Goal: Task Accomplishment & Management: Use online tool/utility

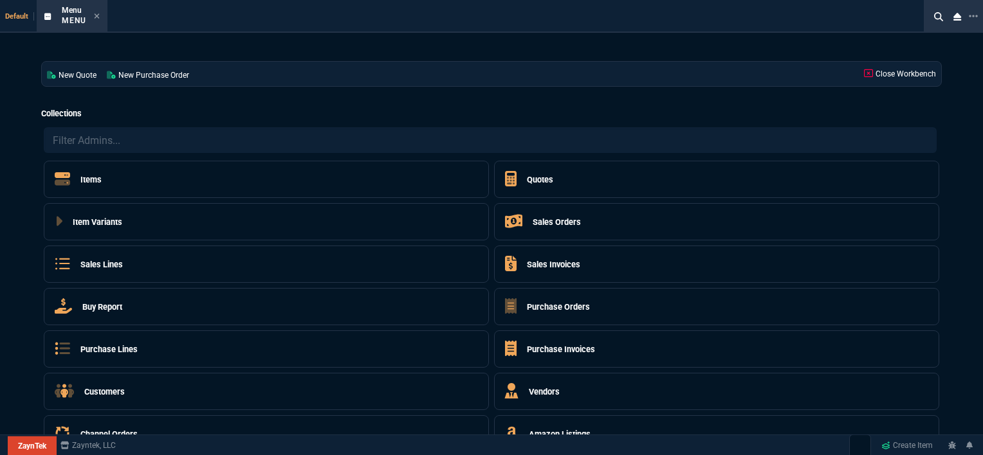
select select "12: [PERSON_NAME]"
click at [98, 17] on icon at bounding box center [97, 16] width 5 height 5
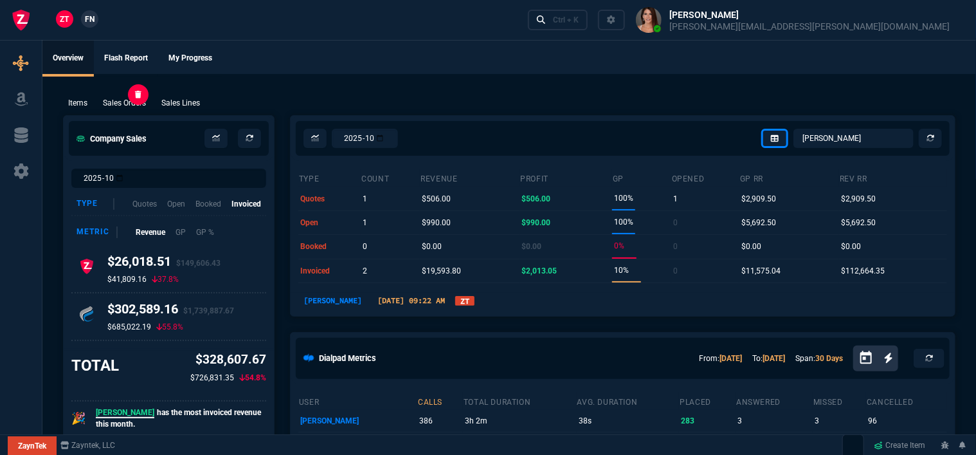
click at [133, 100] on p "Sales Orders" at bounding box center [124, 103] width 43 height 12
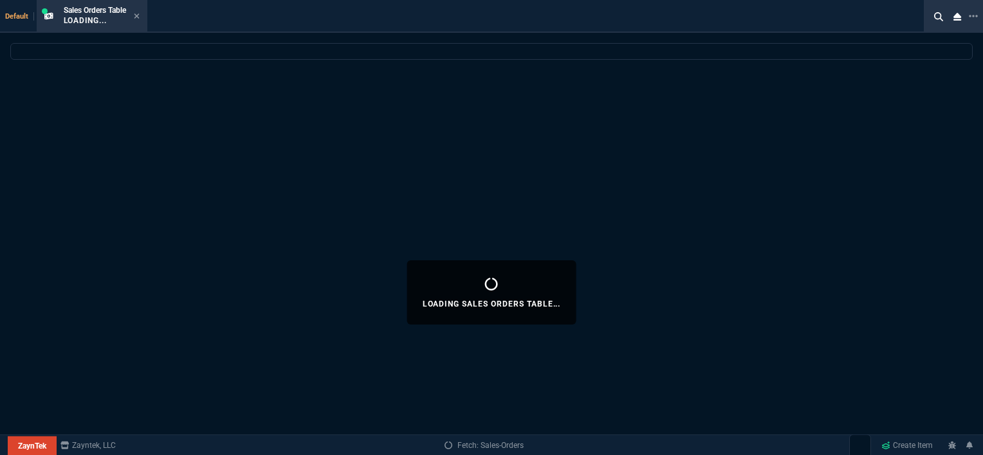
select select
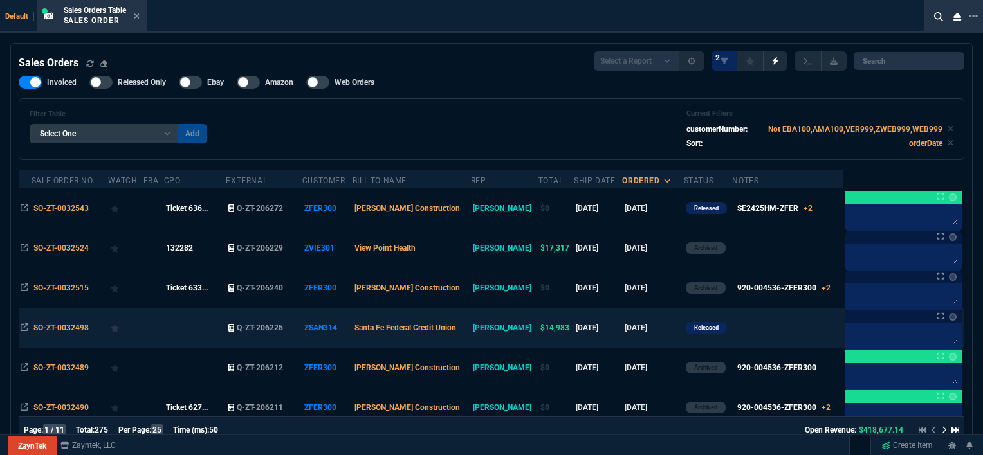
click at [224, 332] on td at bounding box center [195, 328] width 62 height 40
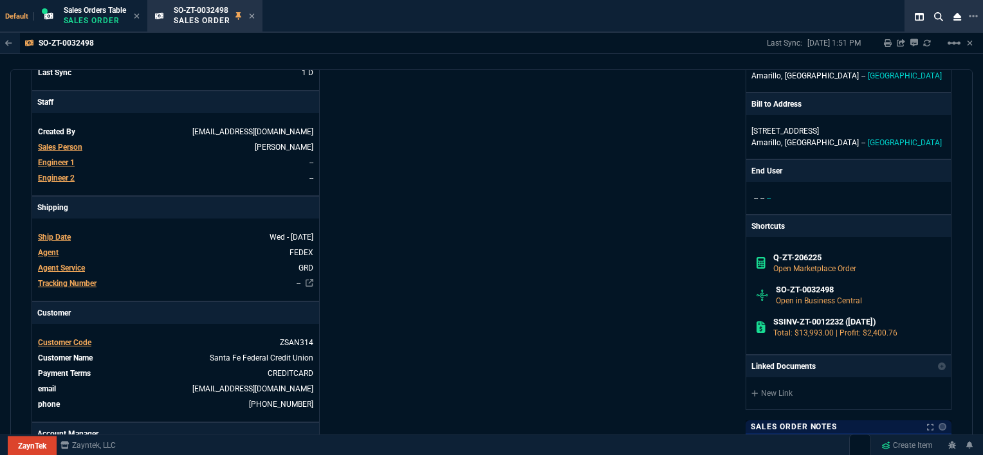
scroll to position [450, 0]
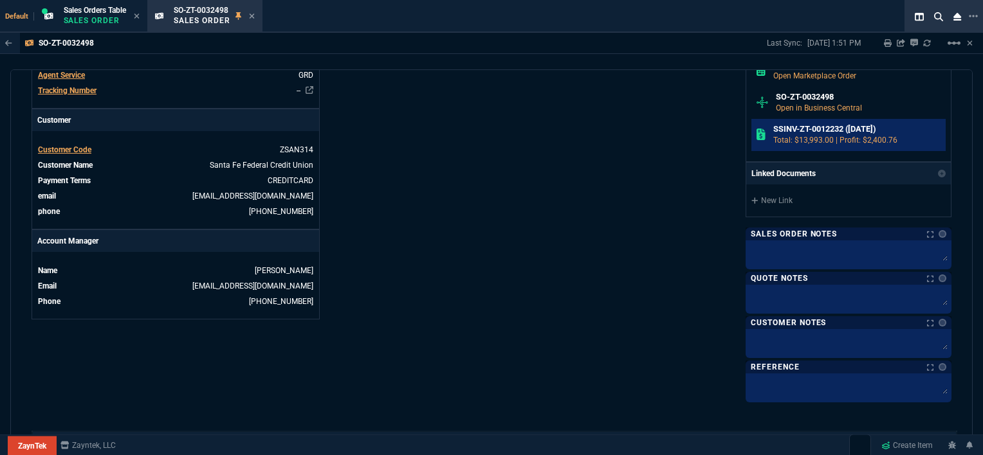
click at [833, 125] on h6 "SSINV-ZT-0012232 ([DATE])" at bounding box center [857, 129] width 168 height 10
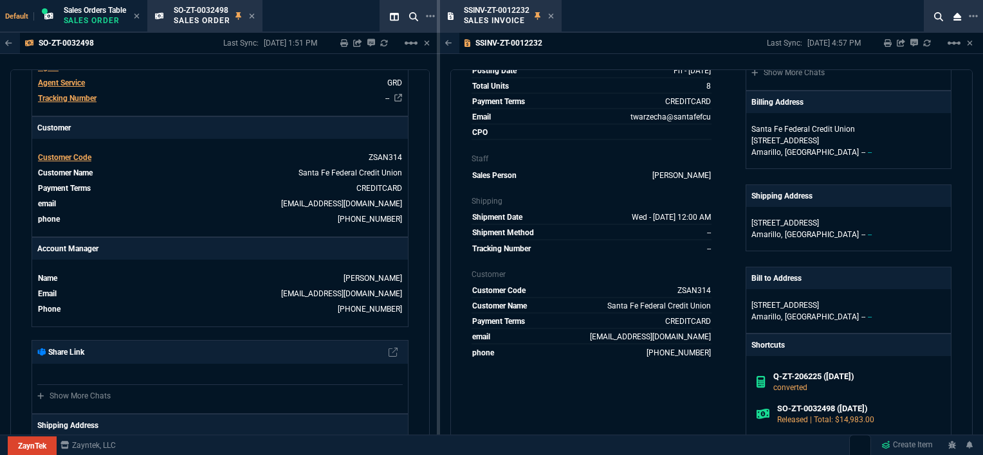
scroll to position [193, 0]
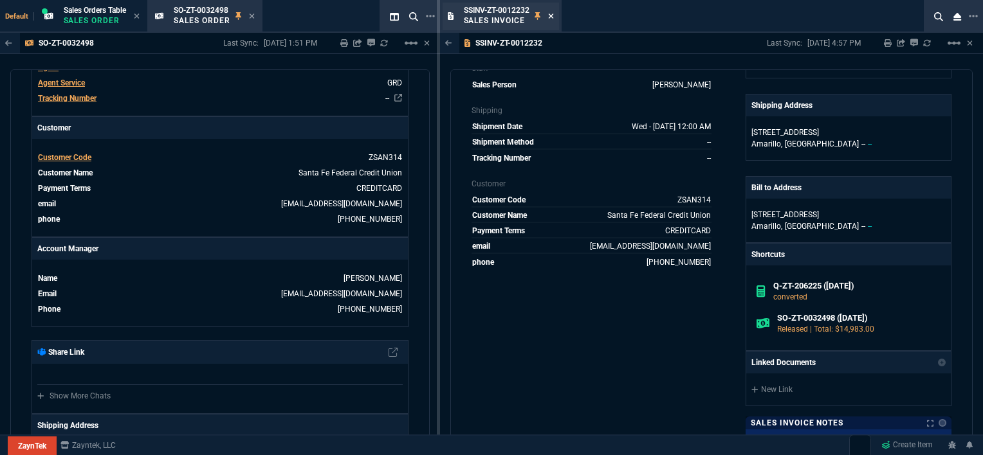
click at [552, 18] on icon at bounding box center [551, 16] width 6 height 8
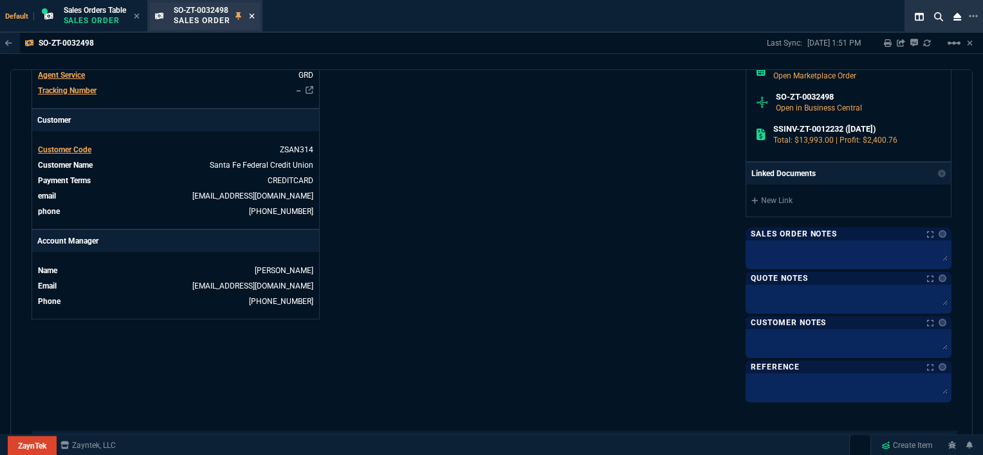
click at [254, 15] on icon at bounding box center [251, 16] width 5 height 5
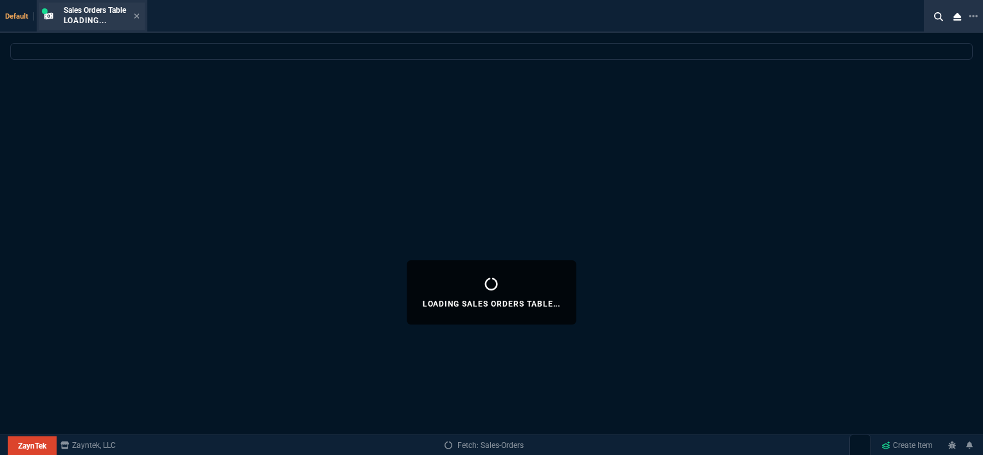
select select
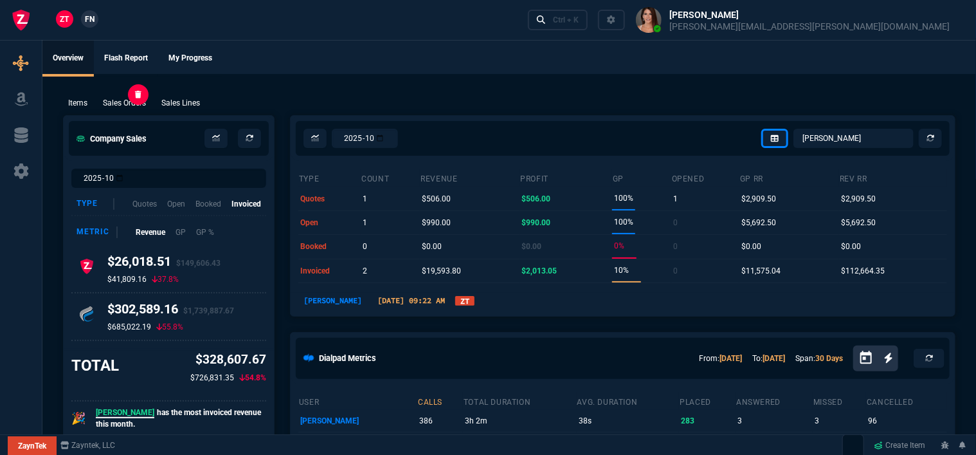
click at [125, 105] on p "Sales Orders" at bounding box center [124, 103] width 43 height 12
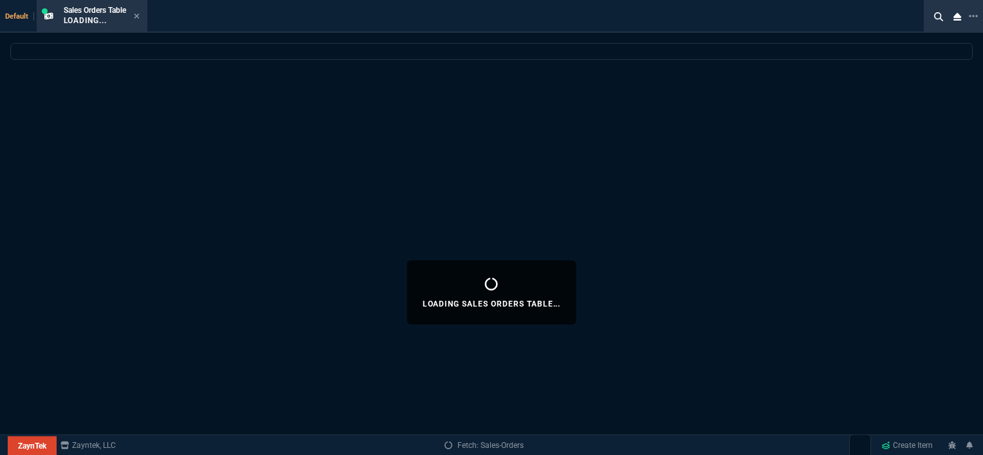
select select
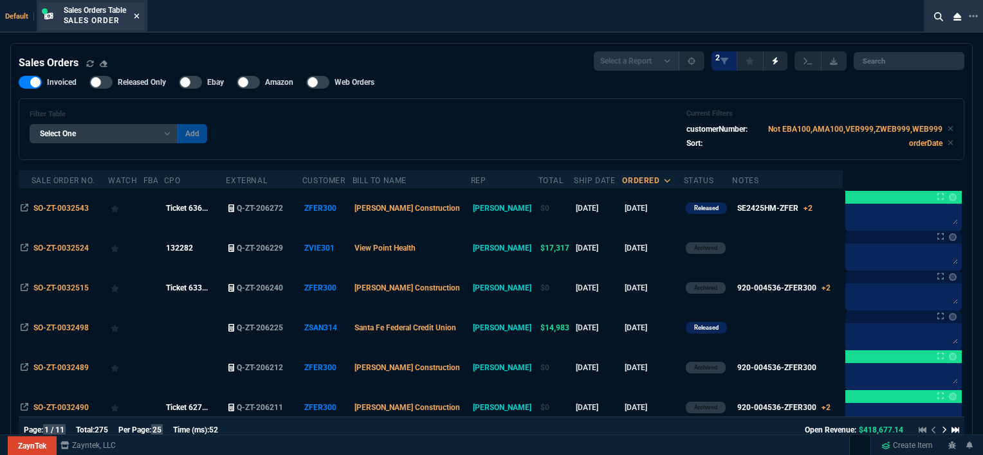
click at [138, 18] on icon at bounding box center [137, 16] width 6 height 8
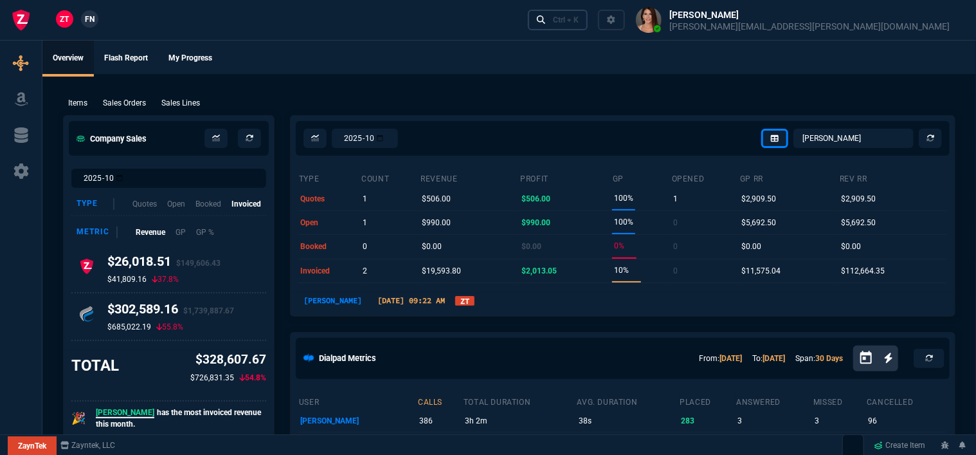
click at [588, 26] on link "Ctrl + K" at bounding box center [558, 20] width 60 height 20
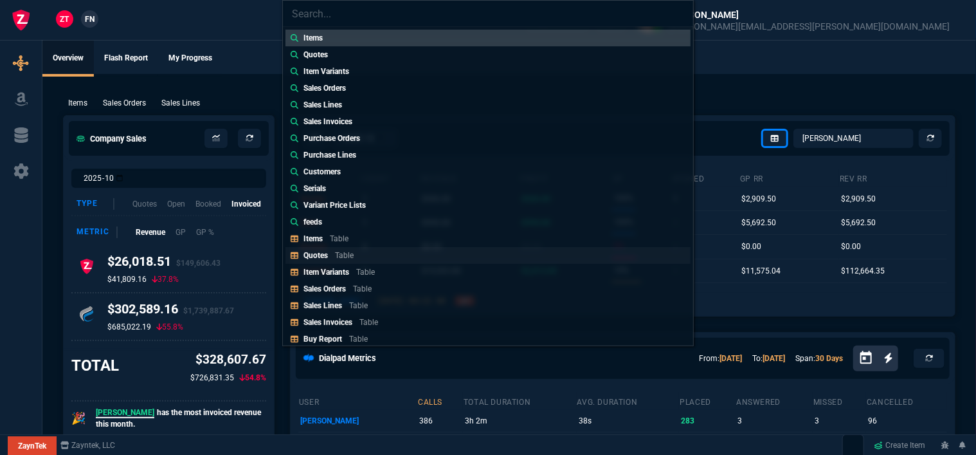
click at [398, 255] on link "Quotes Table" at bounding box center [488, 255] width 405 height 17
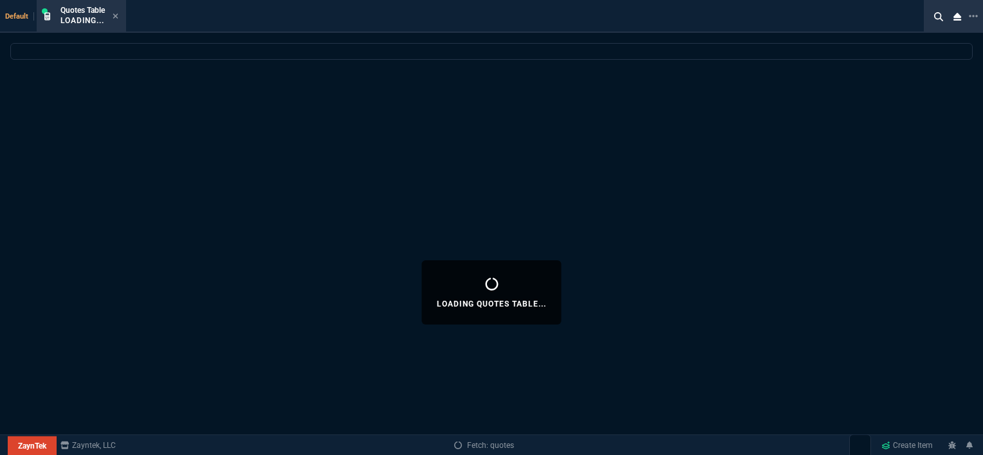
select select
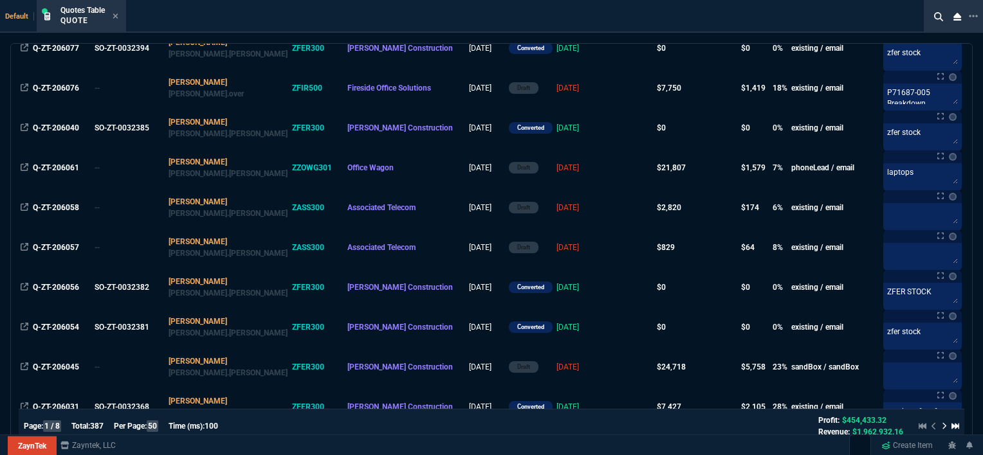
scroll to position [1157, 0]
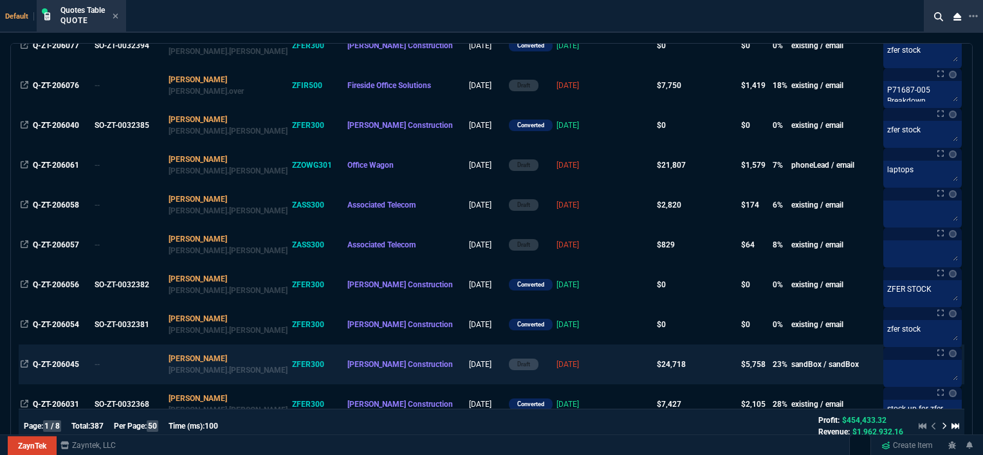
click at [605, 375] on td at bounding box center [630, 365] width 50 height 40
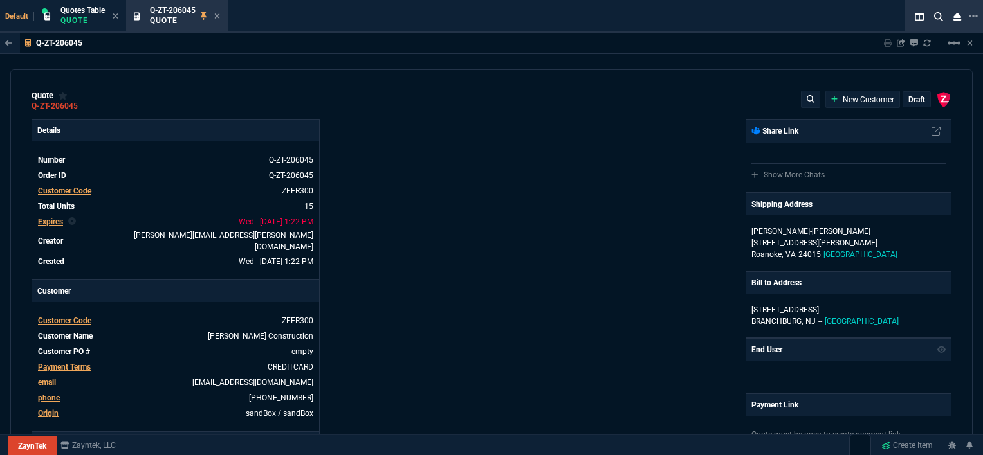
type input "100"
type input "995"
type input "22"
type input "190"
type input "11"
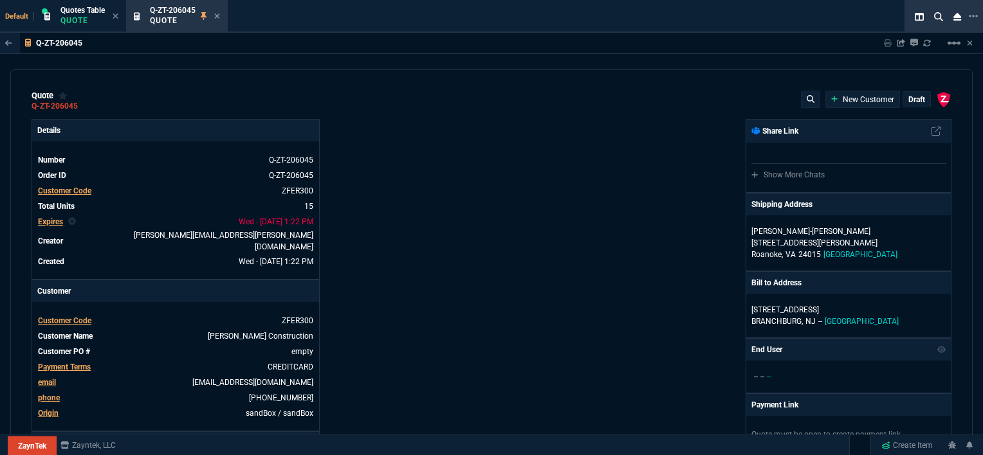
type input "135"
type input "18"
type input "211"
type input "100"
type input "2085"
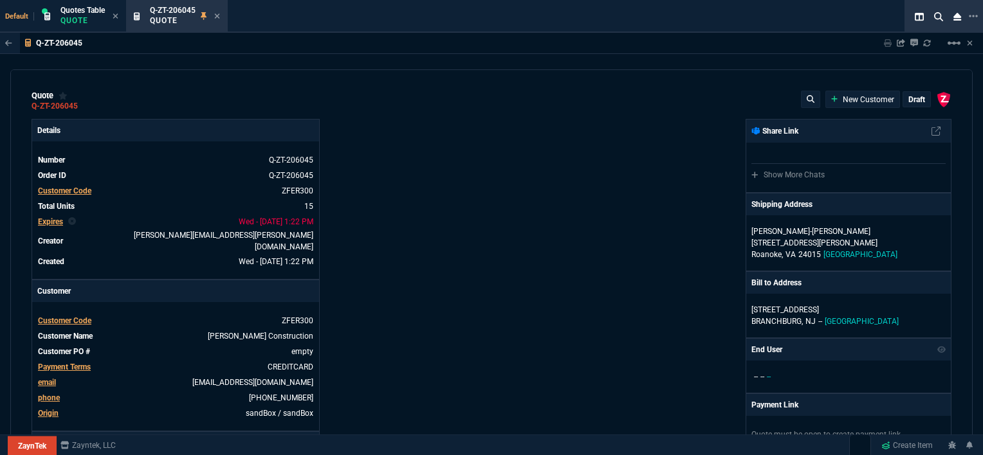
type input "100"
type input "1665"
type input "13"
type input "361"
type input "20"
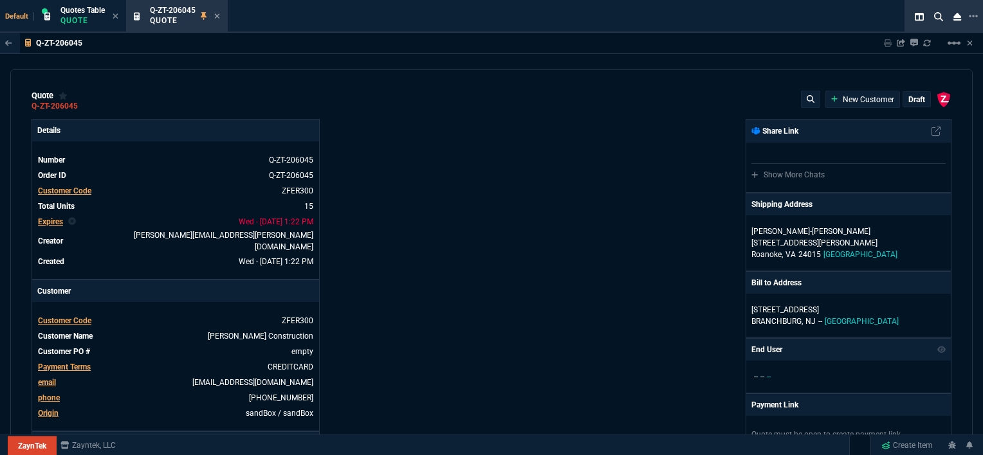
type input "715"
type input "3"
type input "12"
type input "11"
type input "88"
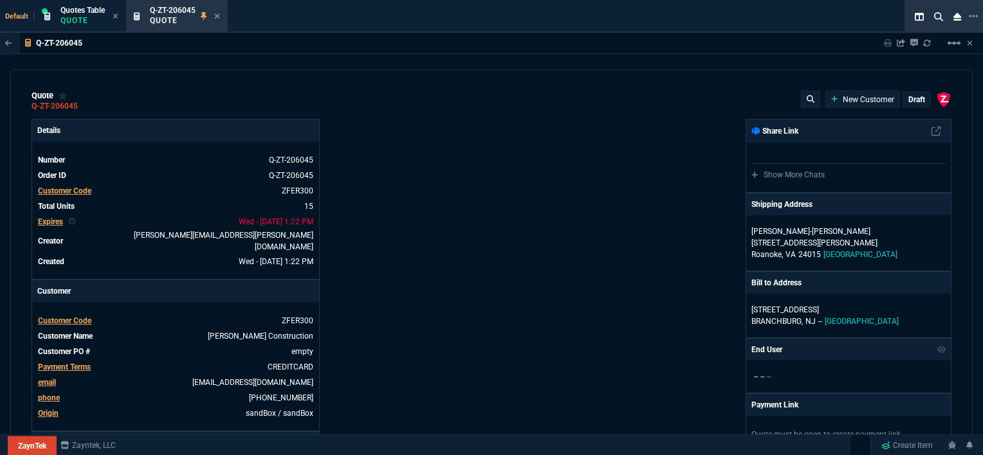
type input "2"
type input "33"
type input "10"
type input "121"
type input "3"
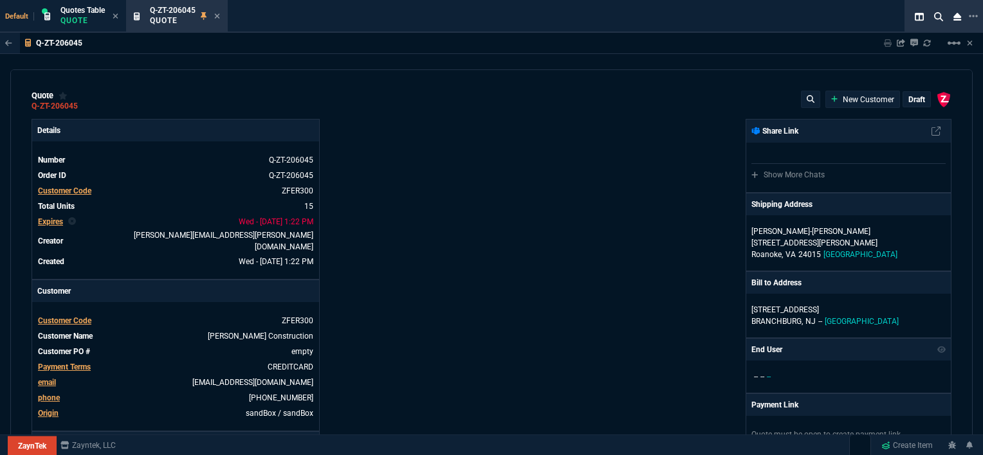
type input "75"
type input "2"
type input "59"
type input "0"
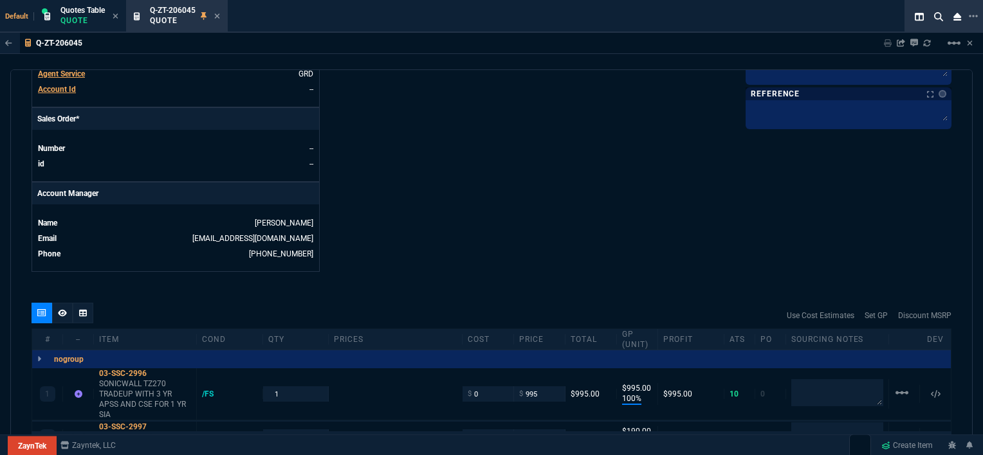
scroll to position [579, 0]
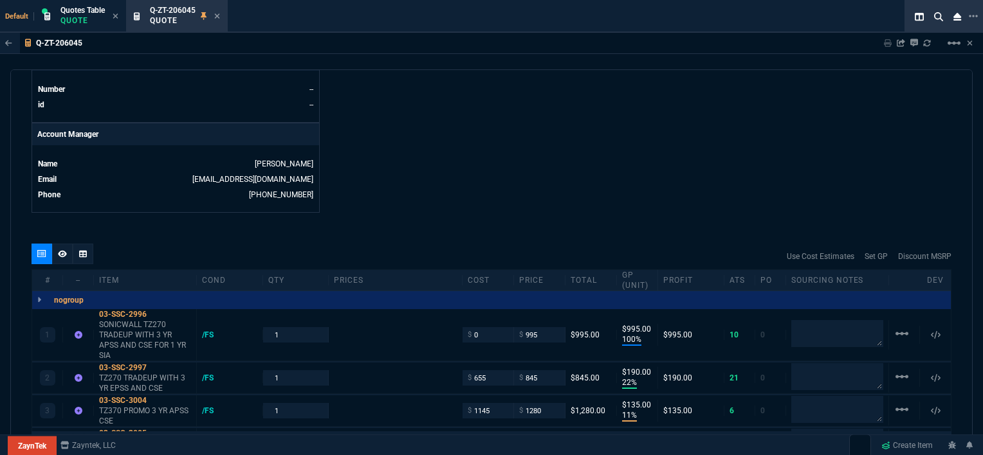
type input "1260.57"
type input "1178.09"
type input "1908.52"
type input "1746.35"
type input "2844.07"
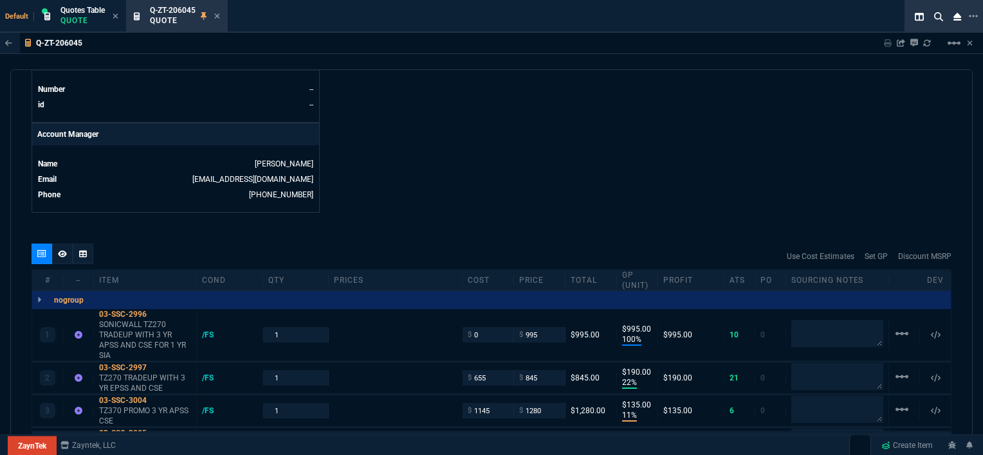
type input "2494.8"
type input "3548.15"
type input "4041.58"
type input "699"
type input "1049"
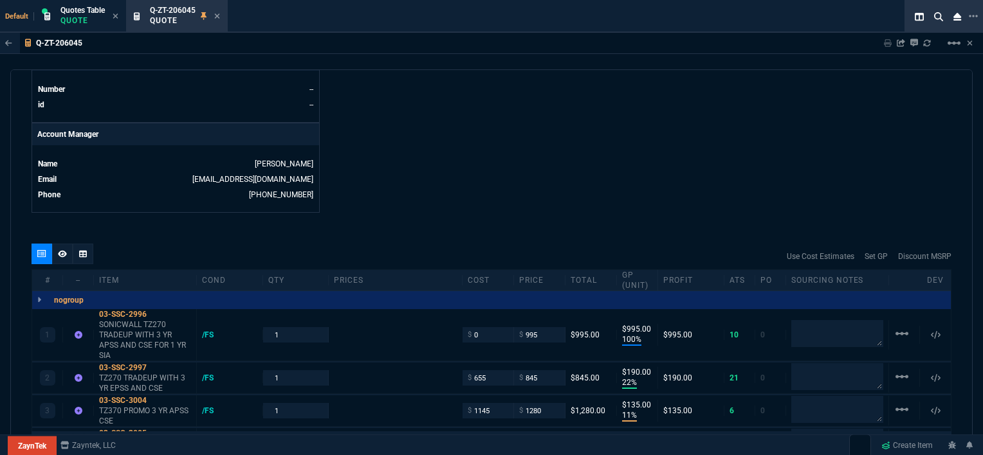
type input "1999"
type input "1649"
type input "4352.04"
type input "4964.65"
type input "6409.36"
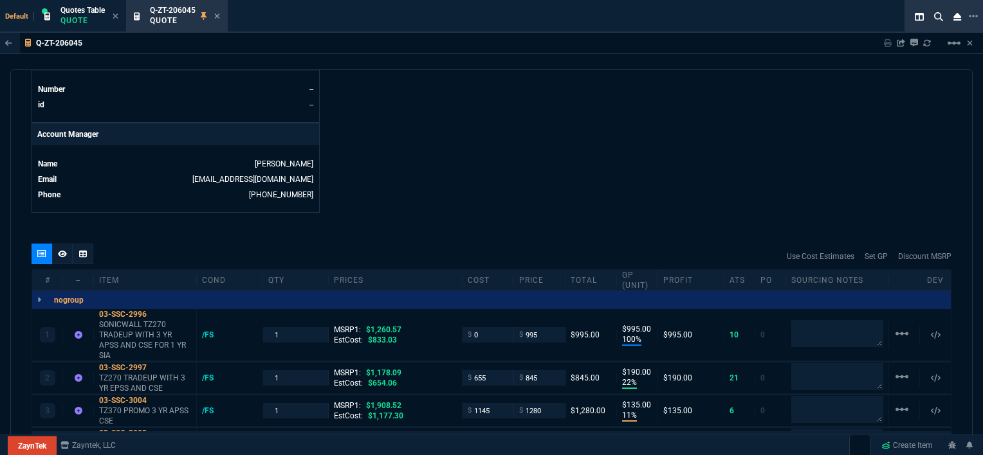
type input "21"
type input "28"
type input "33"
type input "34"
type input "27"
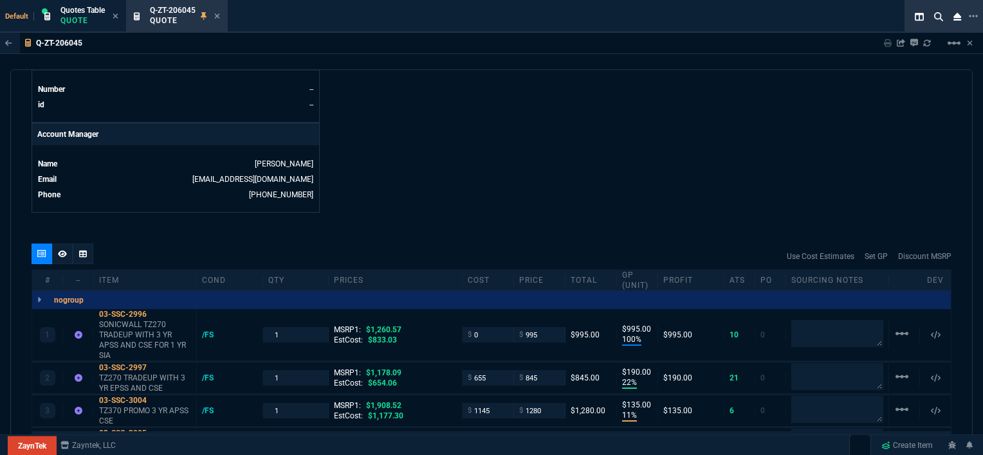
type input "33"
type input "24"
type input "10"
type input "33"
type input "26"
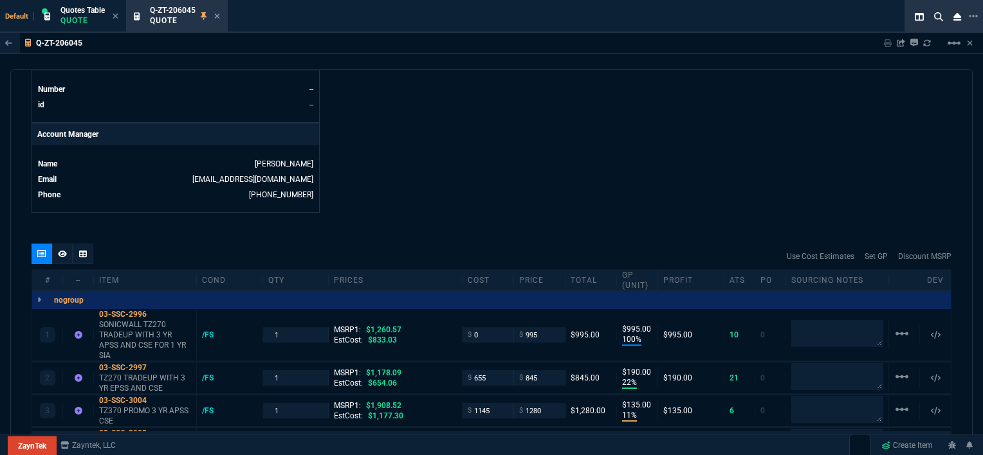
type input "33"
type input "27"
type input "33"
type input "26"
type input "100"
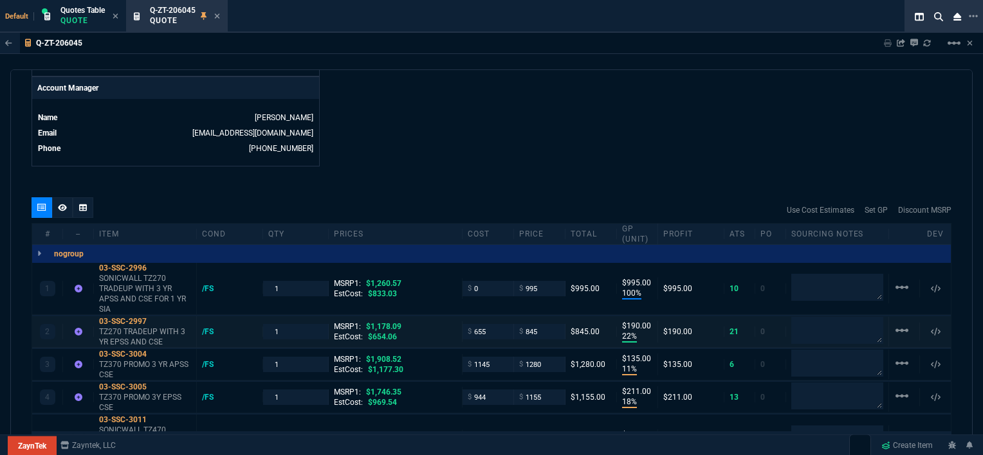
scroll to position [643, 0]
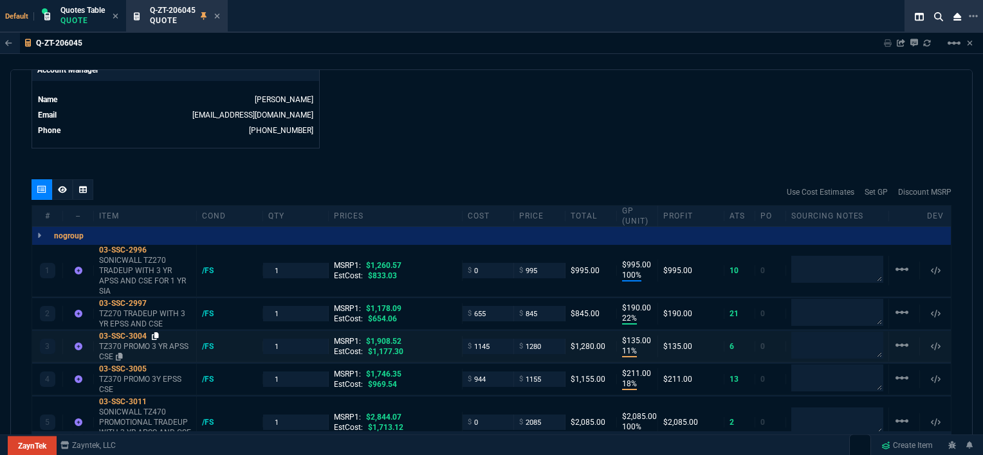
click at [156, 332] on icon at bounding box center [155, 336] width 7 height 8
click at [153, 365] on icon at bounding box center [155, 369] width 7 height 8
